Goal: Navigation & Orientation: Find specific page/section

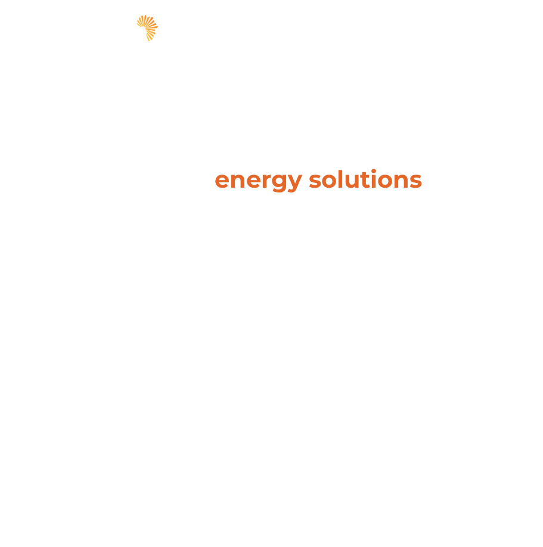
click at [484, 23] on span "hello" at bounding box center [481, 30] width 18 height 18
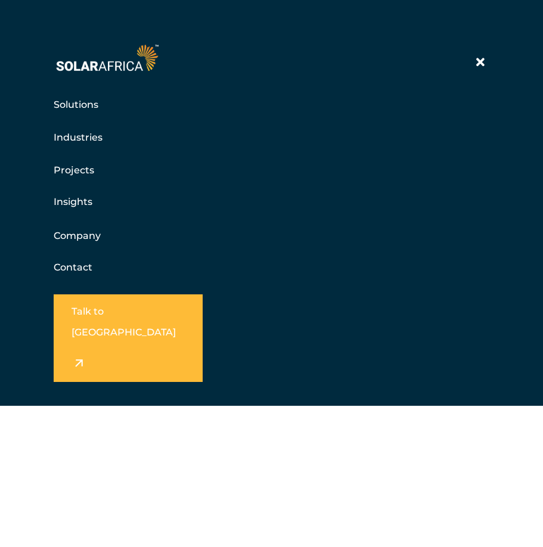
click at [486, 62] on div at bounding box center [481, 63] width 18 height 18
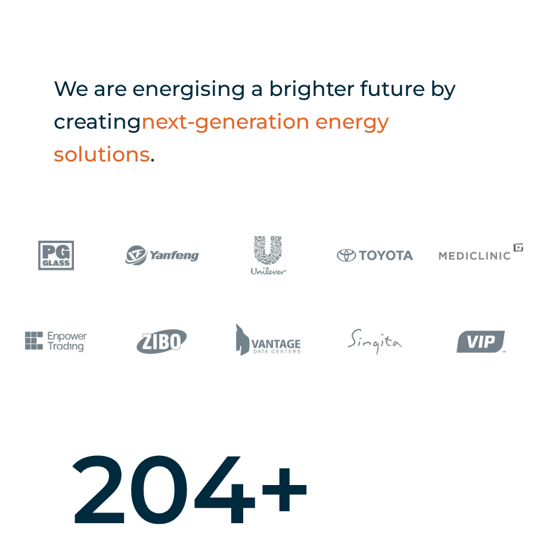
scroll to position [512, 0]
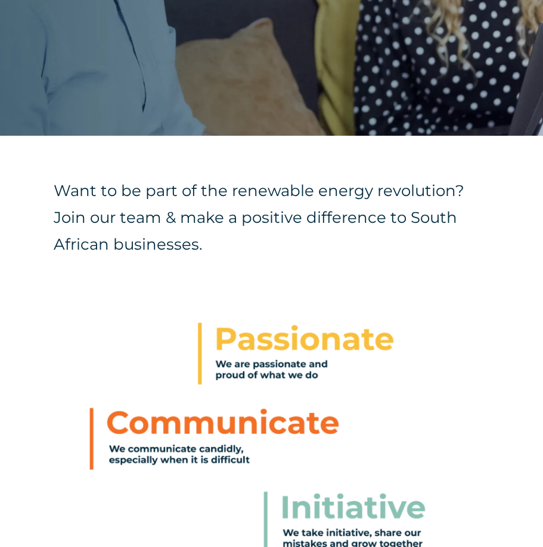
scroll to position [379, 0]
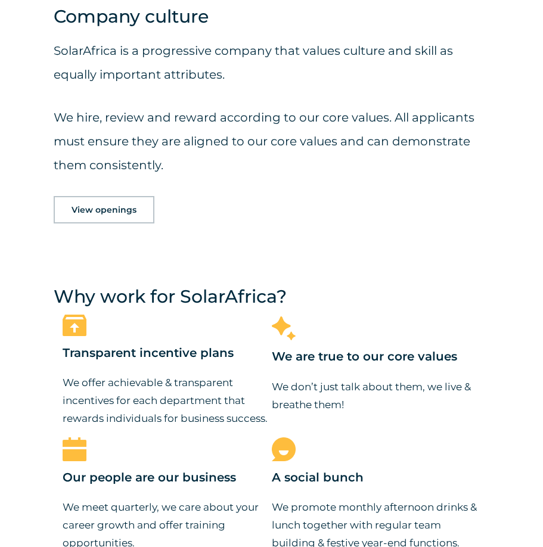
click at [104, 208] on span "View openings" at bounding box center [104, 210] width 65 height 8
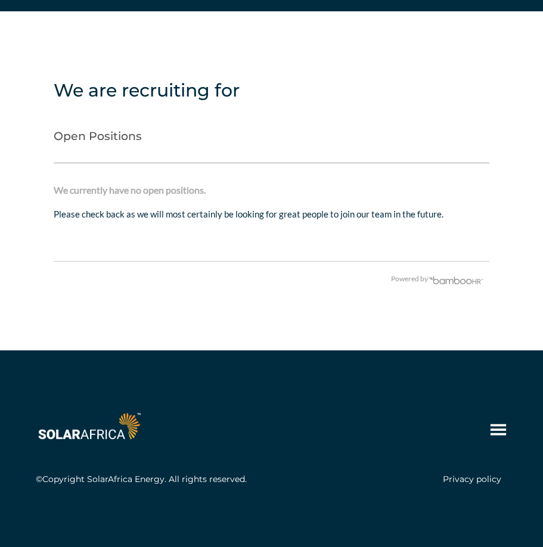
scroll to position [2715, 0]
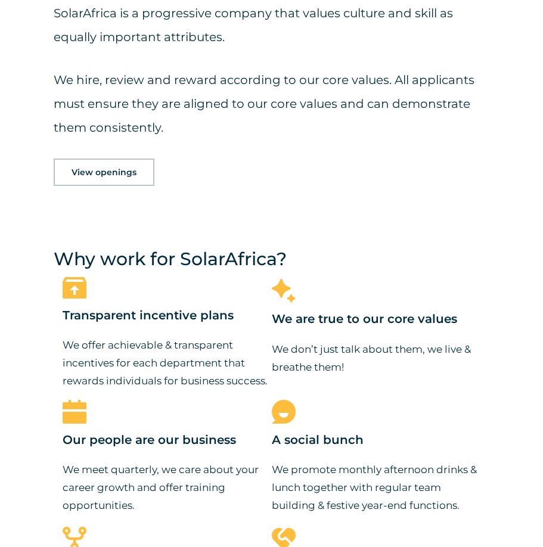
scroll to position [1073, 0]
